Goal: Use online tool/utility: Use online tool/utility

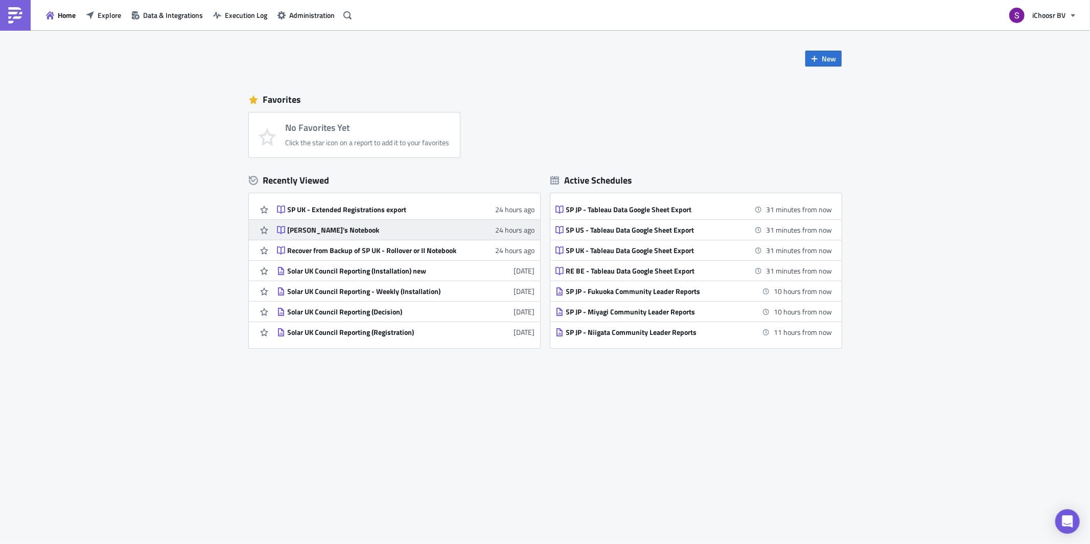
click at [296, 227] on div "[PERSON_NAME]'s Notebook" at bounding box center [377, 229] width 179 height 9
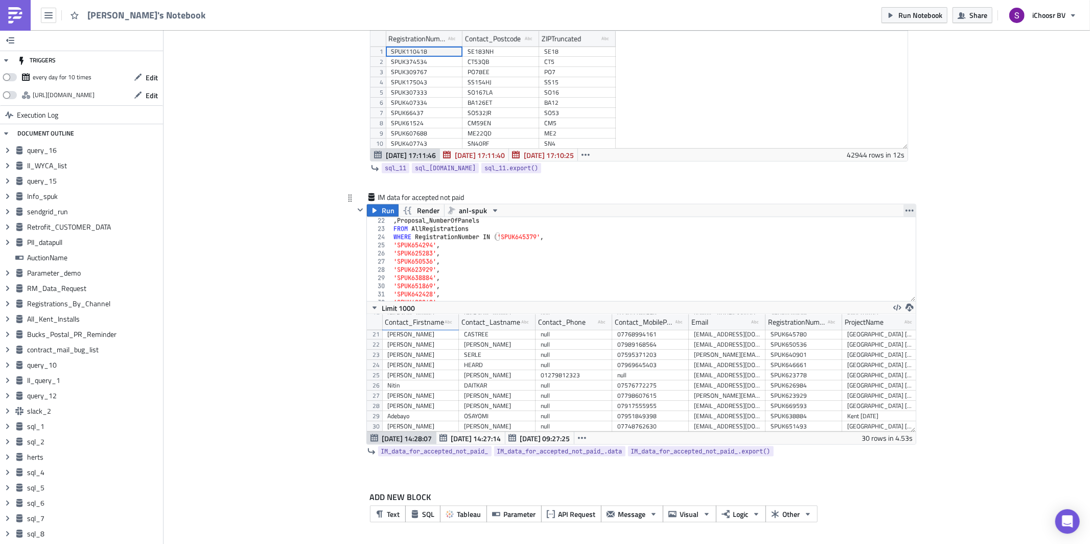
click at [908, 210] on icon "button" at bounding box center [910, 210] width 8 height 8
click at [898, 235] on div "Duplicate" at bounding box center [916, 234] width 68 height 10
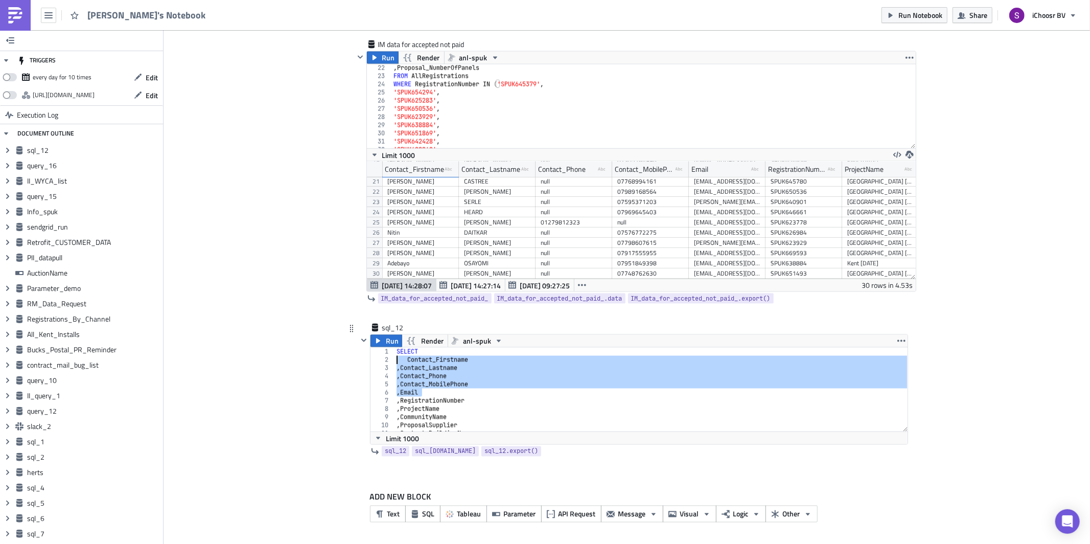
drag, startPoint x: 481, startPoint y: 390, endPoint x: 396, endPoint y: 362, distance: 89.7
click at [396, 362] on div "SELECT Contact_Firstname , Contact_Lastname , Contact_Phone , Contact_MobilePho…" at bounding box center [651, 398] width 513 height 100
type textarea "Contact_Firstname , Contact_Lastname"
click at [416, 384] on div "SELECT Contact_Firstname , Contact_Lastname , Contact_Phone , Contact_MobilePho…" at bounding box center [651, 398] width 513 height 100
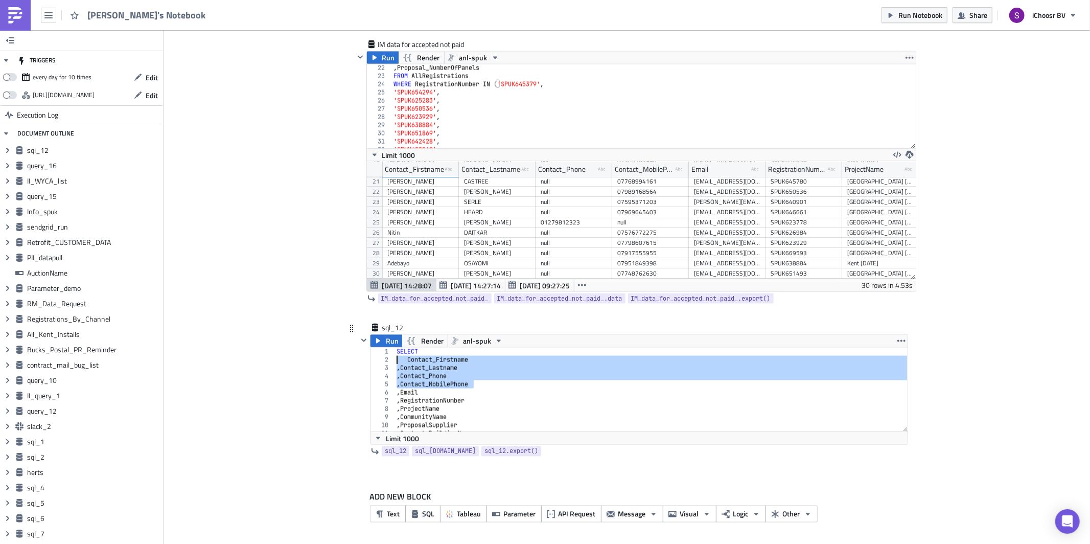
drag, startPoint x: 475, startPoint y: 382, endPoint x: 391, endPoint y: 361, distance: 86.4
click at [391, 361] on div ", Contact_MobilePhone [PHONE_NUMBER] 10 11 12 SELECT Contact_Firstname , Contac…" at bounding box center [639, 390] width 537 height 84
type textarea "Contact_Firstname , Contact_Lastname"
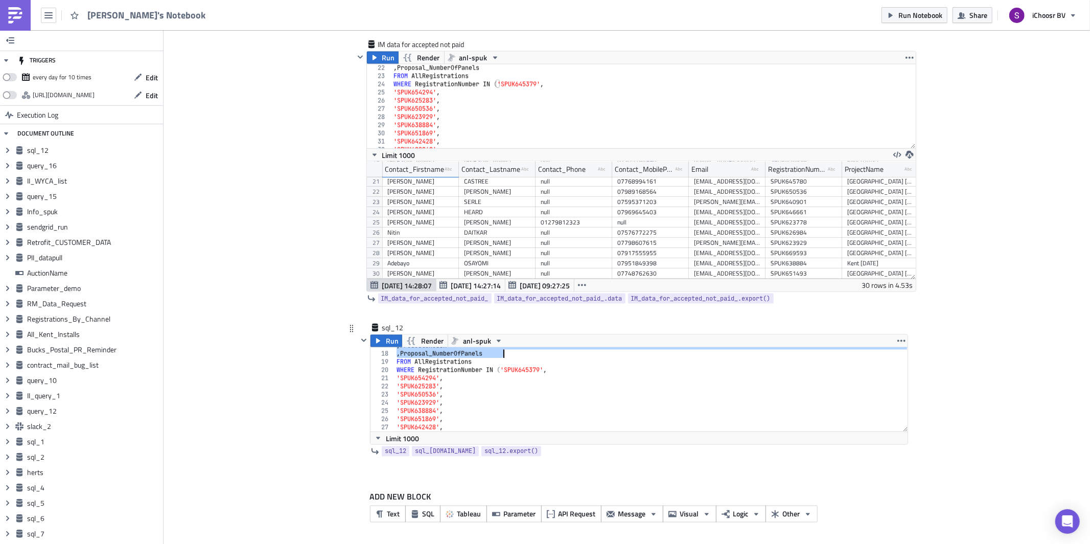
drag, startPoint x: 398, startPoint y: 385, endPoint x: 510, endPoint y: 353, distance: 116.5
click at [510, 353] on div ", ProductChosen , Proposal_NumberOfPanels FROM AllRegistrations WHERE Registrat…" at bounding box center [651, 391] width 513 height 100
type textarea ", ProductChosen , Proposal_NumberOfPanels"
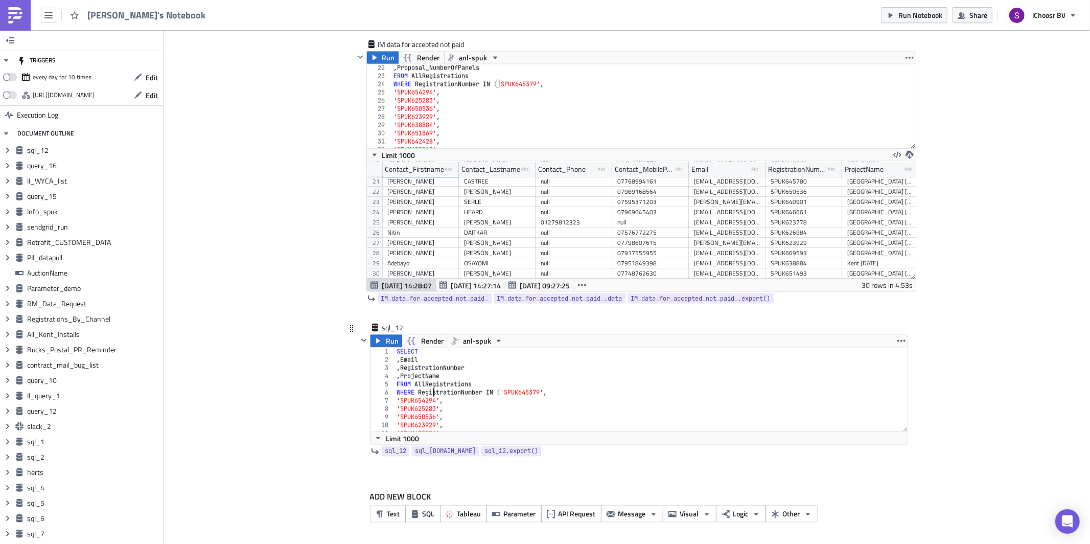
click at [432, 395] on div "SELECT , Email , RegistrationNumber , ProjectName FROM AllRegistrations WHERE R…" at bounding box center [651, 398] width 513 height 100
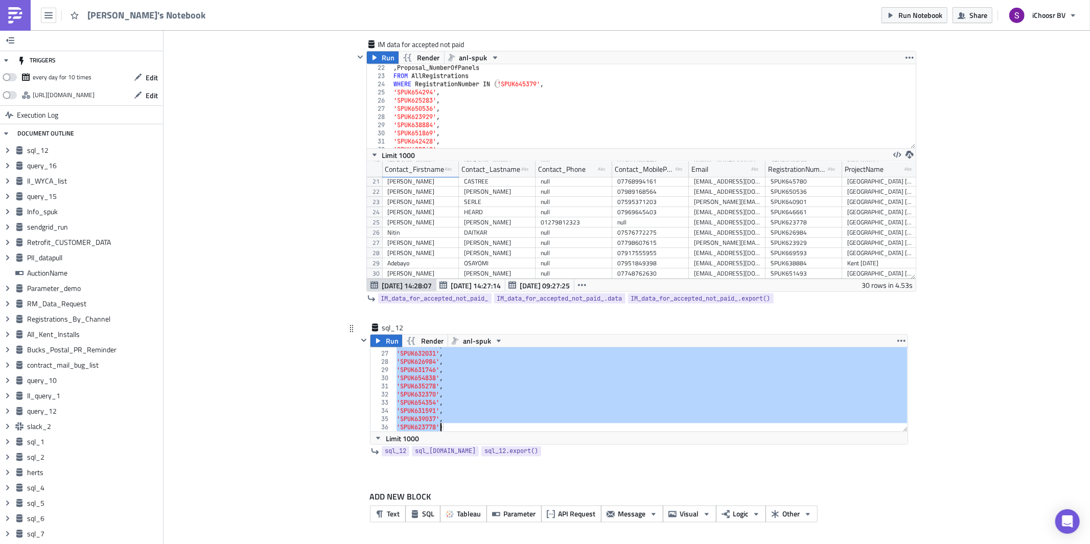
drag, startPoint x: 458, startPoint y: 390, endPoint x: 441, endPoint y: 427, distance: 40.7
click at [441, 427] on div "'SPUK669593' , 'SPUK632031' , 'SPUK626984' , 'SPUK631746' , 'SPUK654838' , 'SPU…" at bounding box center [651, 391] width 513 height 100
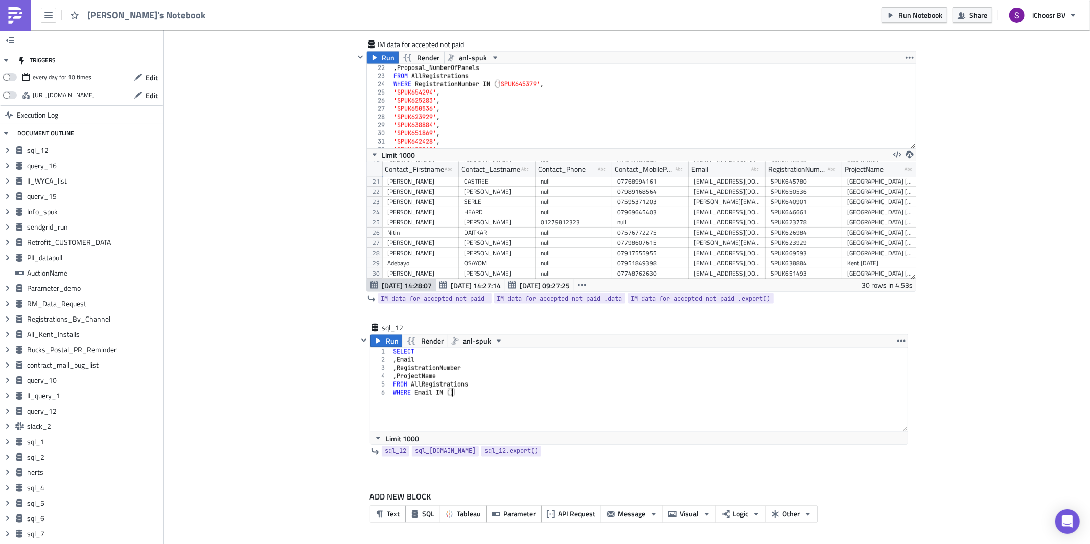
paste textarea "[EMAIL_ADDRESS][DOMAIN_NAME]',"
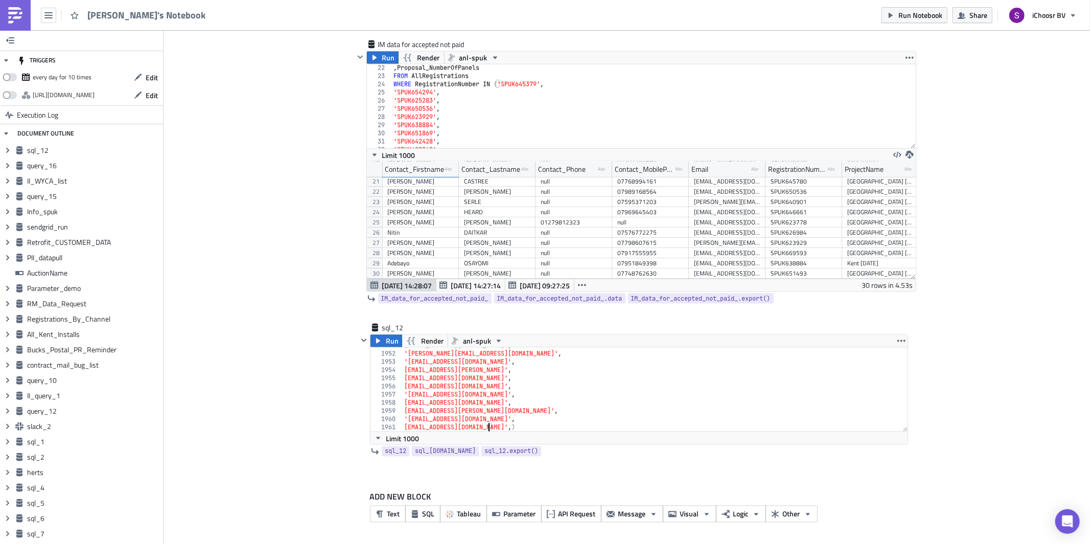
type textarea "[EMAIL_ADDRESS][DOMAIN_NAME]')"
click at [482, 340] on span "anl-spuk" at bounding box center [477, 341] width 28 height 12
click at [478, 353] on div "anl-hpuk" at bounding box center [501, 358] width 73 height 10
click at [388, 338] on span "Run" at bounding box center [392, 341] width 13 height 12
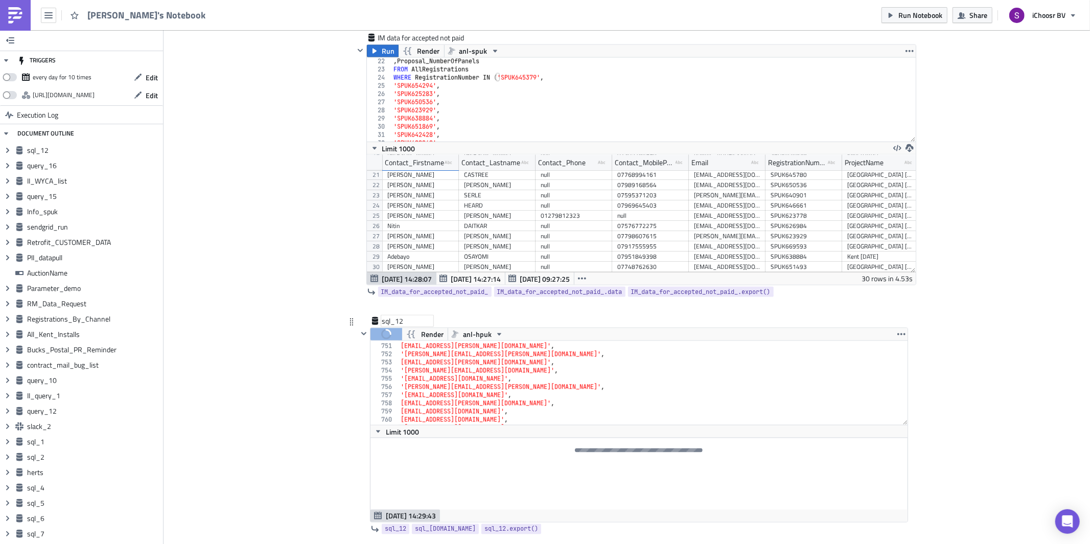
click at [393, 326] on div "sql_12" at bounding box center [407, 321] width 51 height 10
click at [393, 326] on input "sql_12" at bounding box center [407, 321] width 51 height 10
type input "HP RO"
click at [408, 437] on span "Limit 1000" at bounding box center [402, 431] width 33 height 11
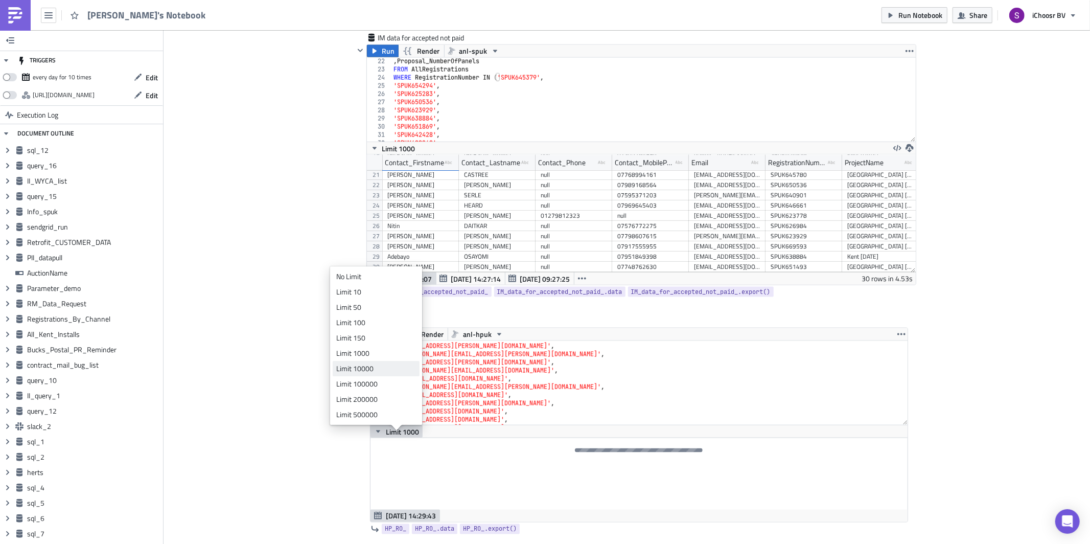
click at [360, 367] on div "Limit 10000" at bounding box center [374, 368] width 76 height 10
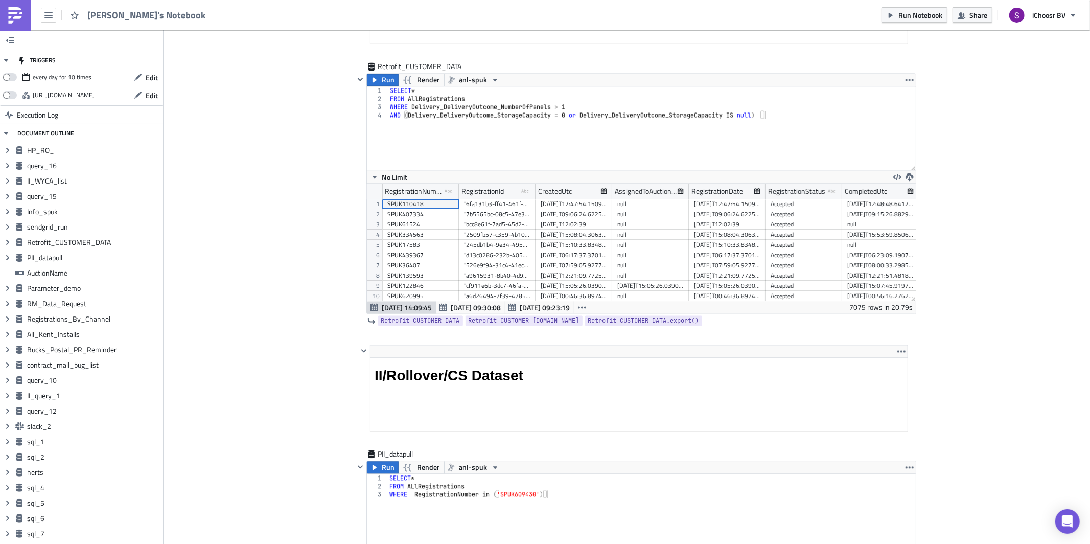
scroll to position [0, 8]
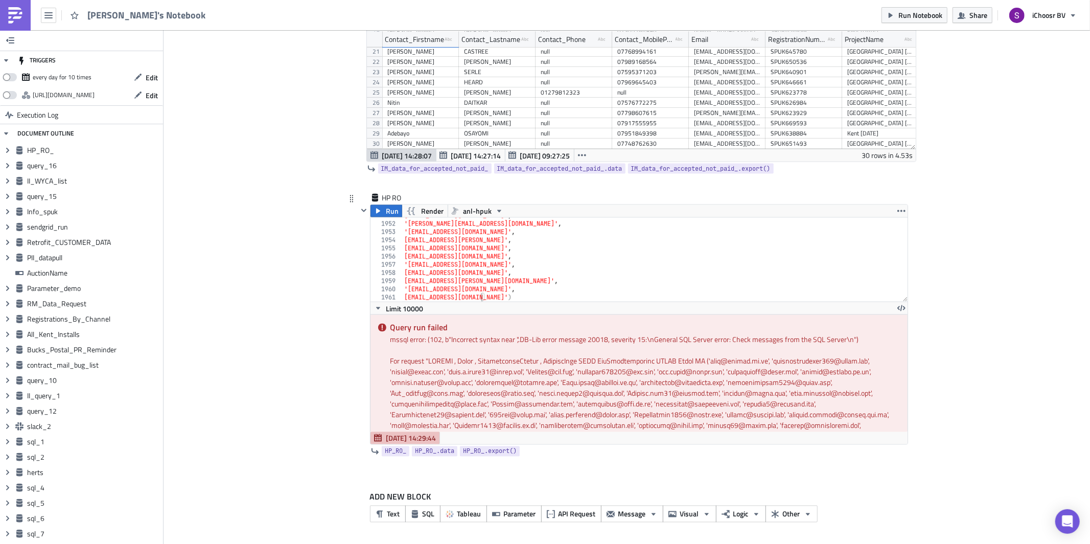
click at [508, 294] on div "[EMAIL_ADDRESS][DOMAIN_NAME]' , '[EMAIL_ADDRESS][DOMAIN_NAME]' , '[EMAIL_ADDRES…" at bounding box center [654, 262] width 505 height 100
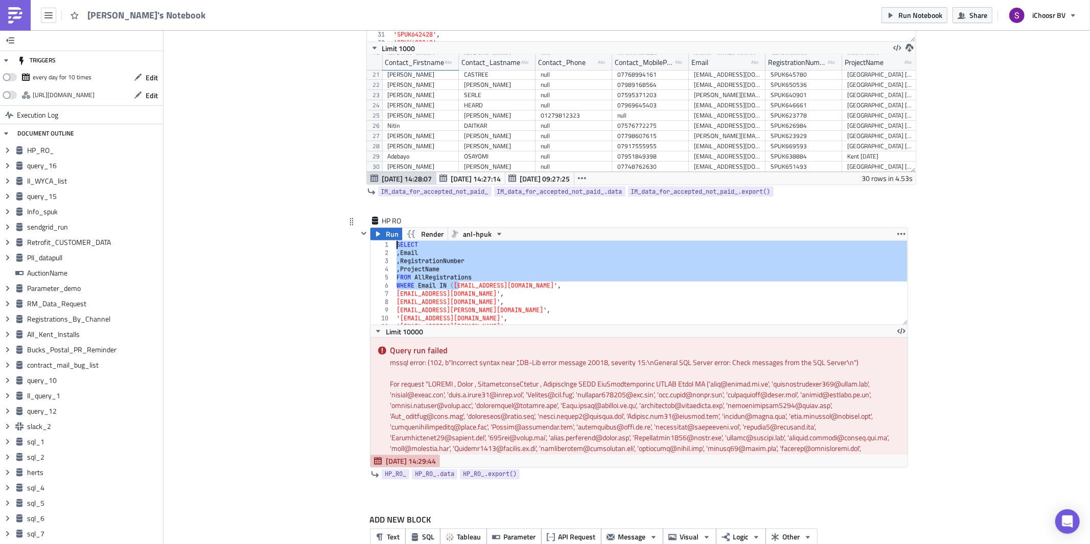
drag, startPoint x: 458, startPoint y: 293, endPoint x: 381, endPoint y: 255, distance: 85.7
click at [381, 255] on div "[EMAIL_ADDRESS][DOMAIN_NAME]') 1 2 3 4 5 6 7 8 9 10 11 12 SELECT , Email , Regi…" at bounding box center [639, 283] width 537 height 84
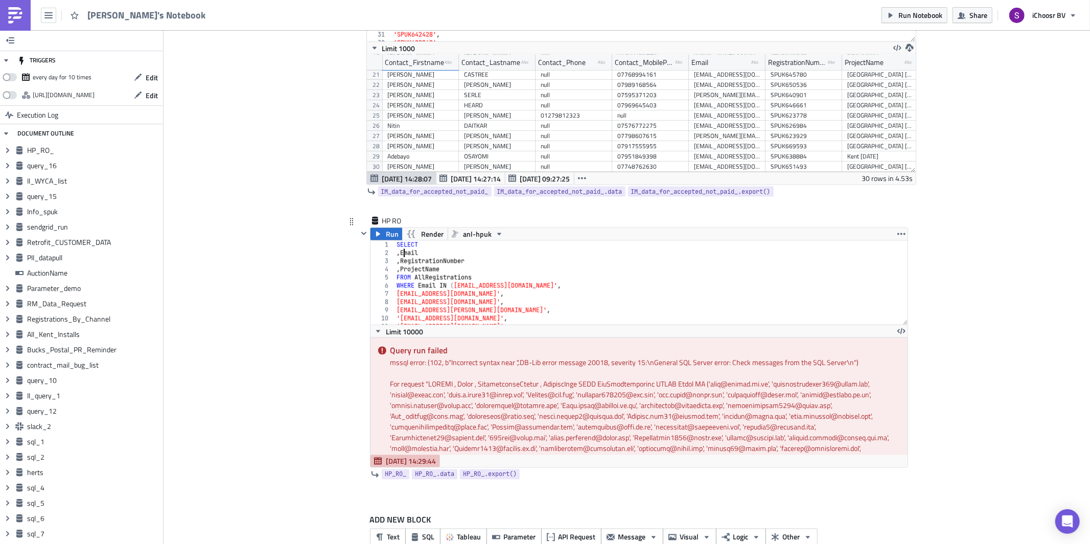
click at [403, 261] on div "SELECT , Email , RegistrationNumber , ProjectName FROM AllRegistrations WHERE E…" at bounding box center [651, 291] width 513 height 100
type textarea "Email"
click at [387, 240] on span "Run" at bounding box center [392, 234] width 13 height 12
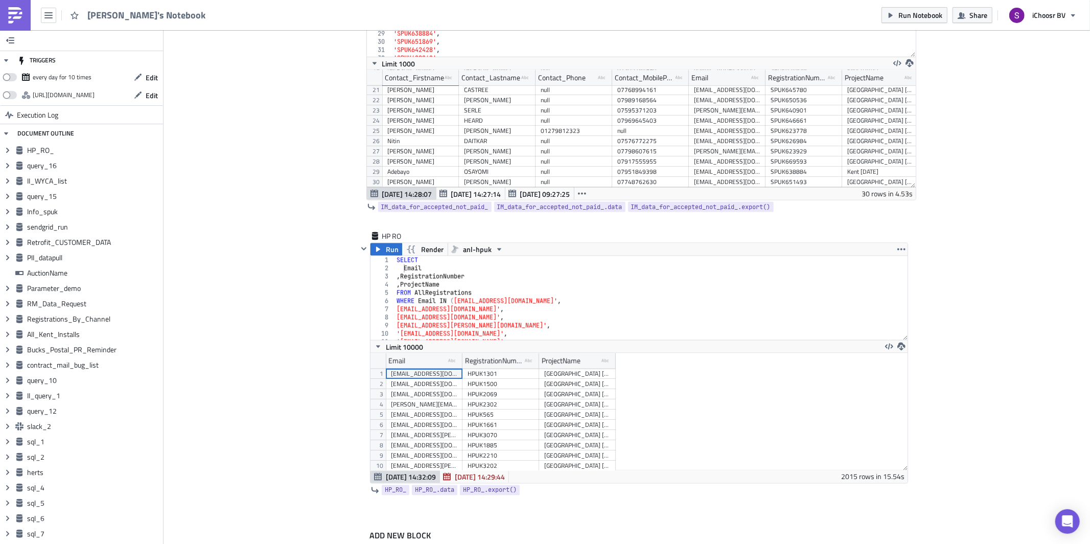
scroll to position [117, 537]
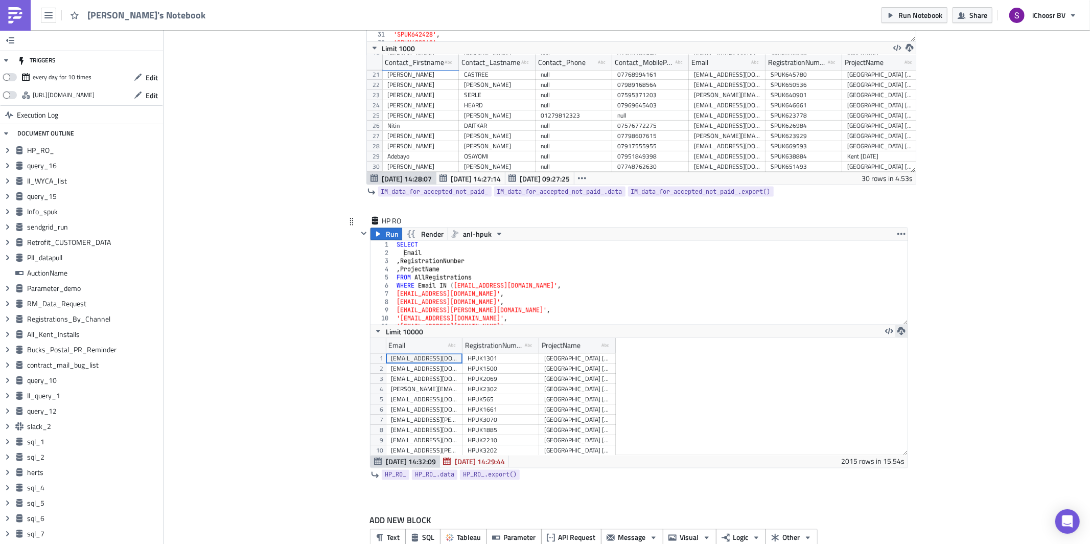
click at [898, 337] on button "button" at bounding box center [901, 331] width 12 height 12
click at [907, 303] on div "CSV" at bounding box center [941, 299] width 80 height 10
